Goal: Communication & Community: Answer question/provide support

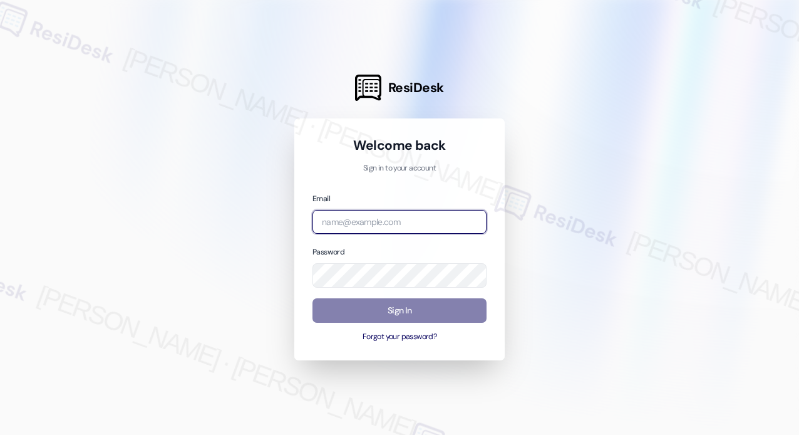
click at [392, 225] on input "email" at bounding box center [400, 222] width 174 height 24
type input "automated-surveys-campus_living_centres-[PERSON_NAME].roles@campus_living_[DOMA…"
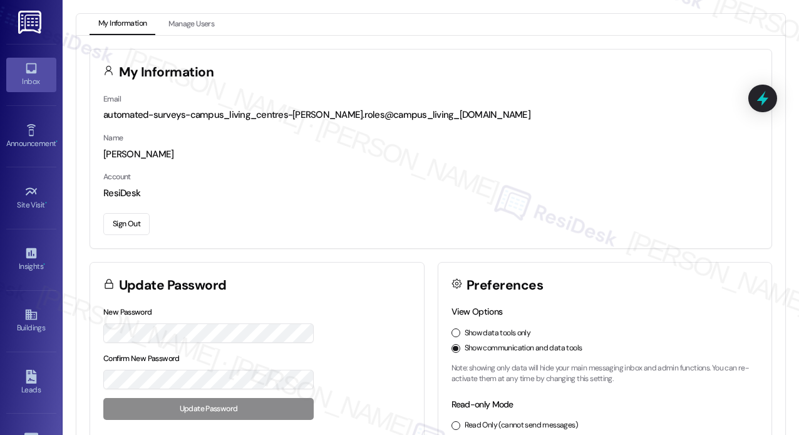
click at [29, 76] on div "Inbox" at bounding box center [31, 81] width 63 height 13
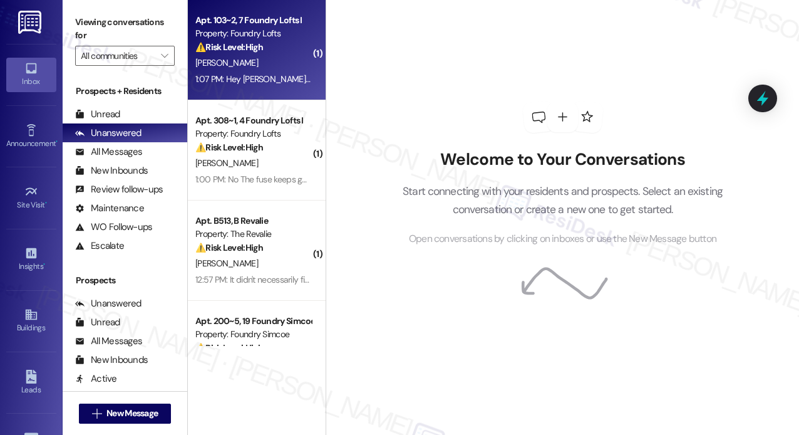
click at [251, 69] on div "[PERSON_NAME]" at bounding box center [253, 63] width 118 height 16
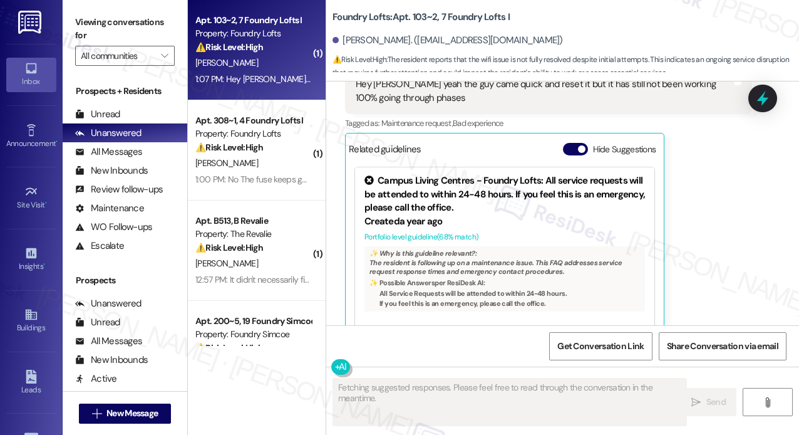
scroll to position [916, 0]
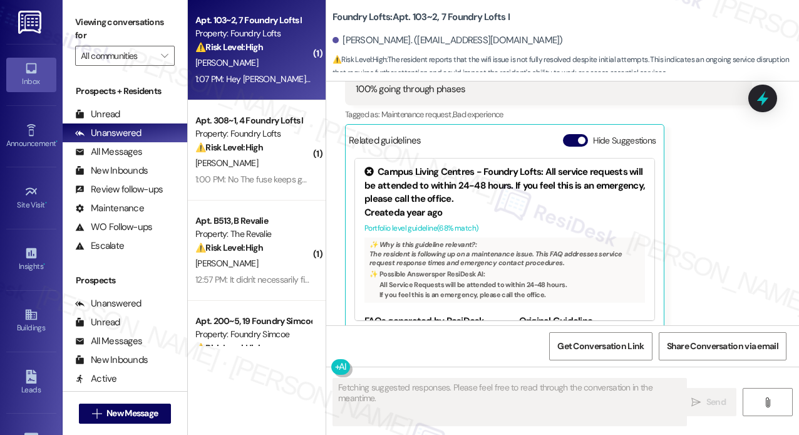
click at [743, 190] on div "[PERSON_NAME] 1:07 PM Hey [PERSON_NAME] yeah the guy came quick and reset it bu…" at bounding box center [548, 185] width 407 height 287
click at [644, 12] on div "Foundry Lofts: Apt. 103~2, 7 Foundry Lofts I [PERSON_NAME]. ([EMAIL_ADDRESS][DO…" at bounding box center [566, 37] width 467 height 69
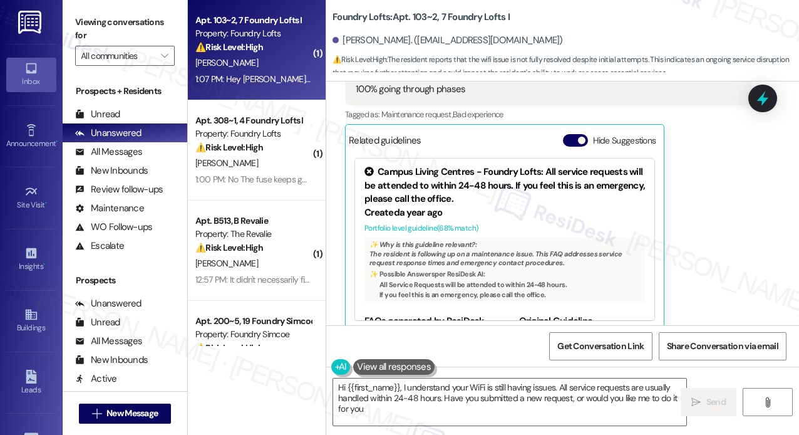
type textarea "Hi {{first_name}}, I understand your WiFi is still having issues. All service r…"
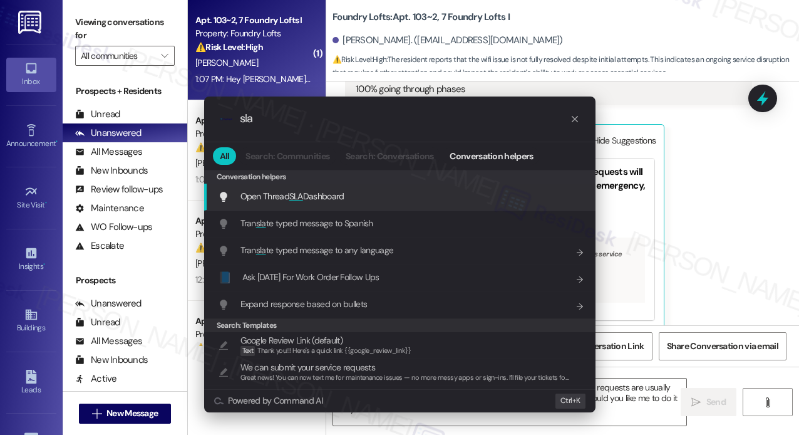
type input "sla"
click at [321, 199] on span "Open Thread SLA Dashboard" at bounding box center [293, 195] width 104 height 11
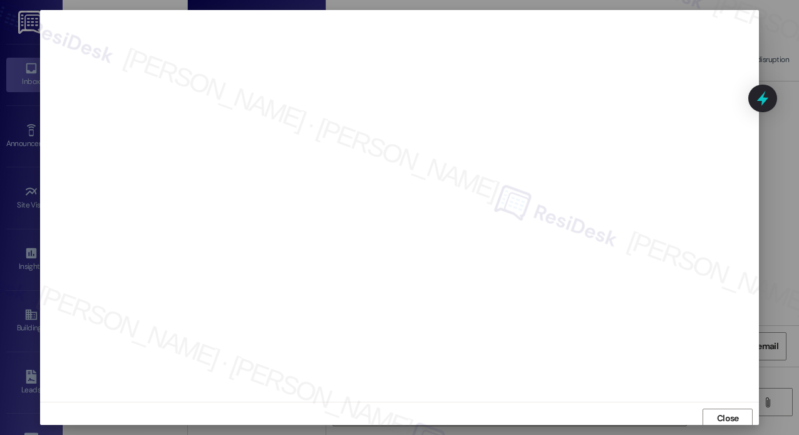
scroll to position [3, 0]
